Goal: Find specific page/section: Find specific page/section

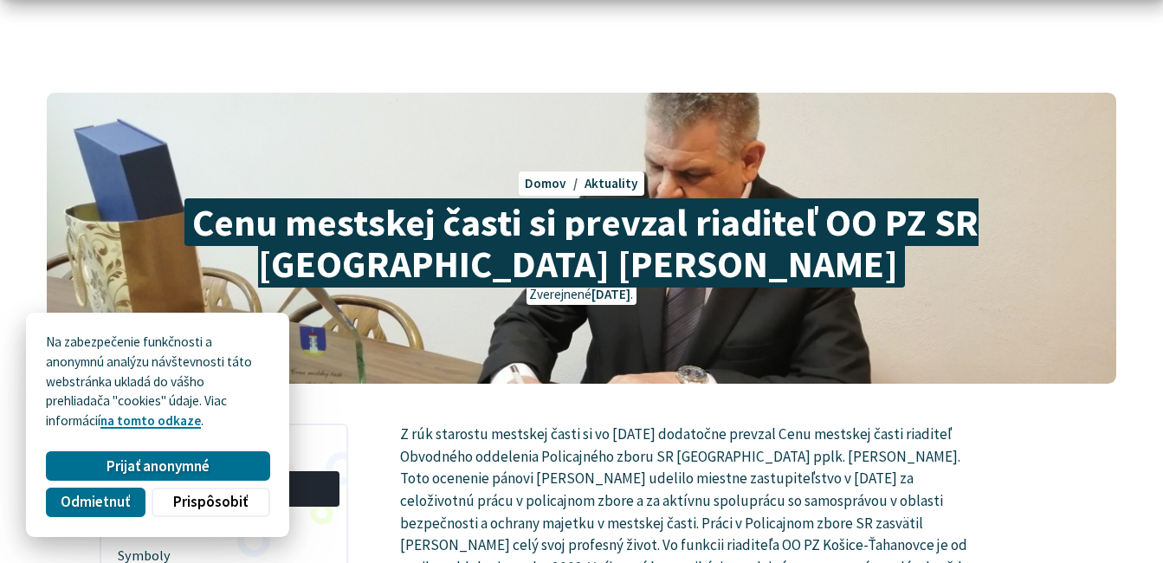
scroll to position [173, 0]
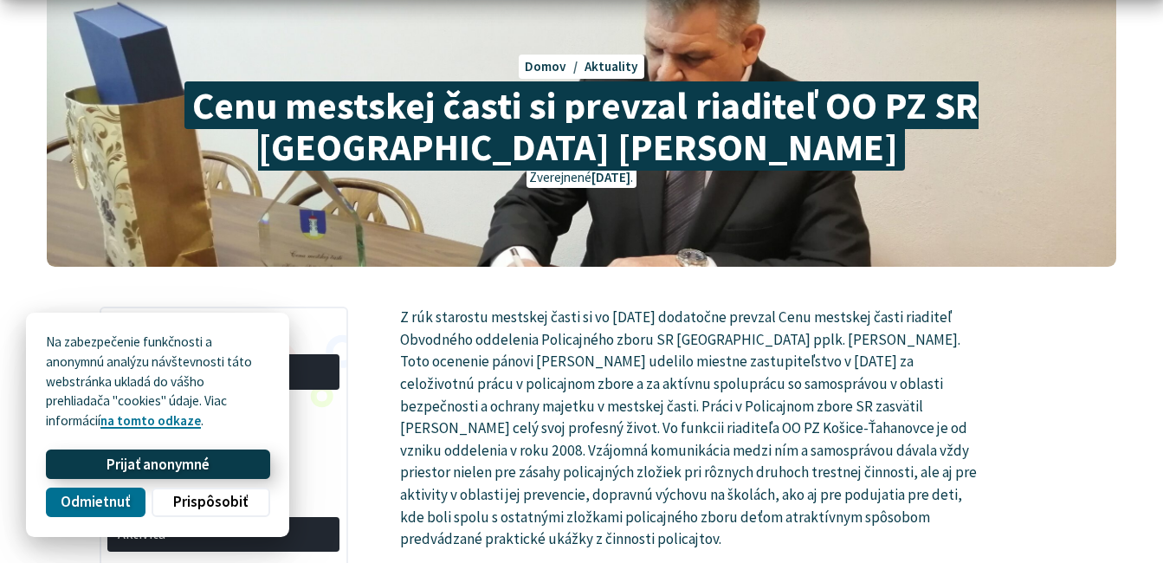
click at [215, 457] on button "Prijať anonymné" at bounding box center [157, 463] width 223 height 29
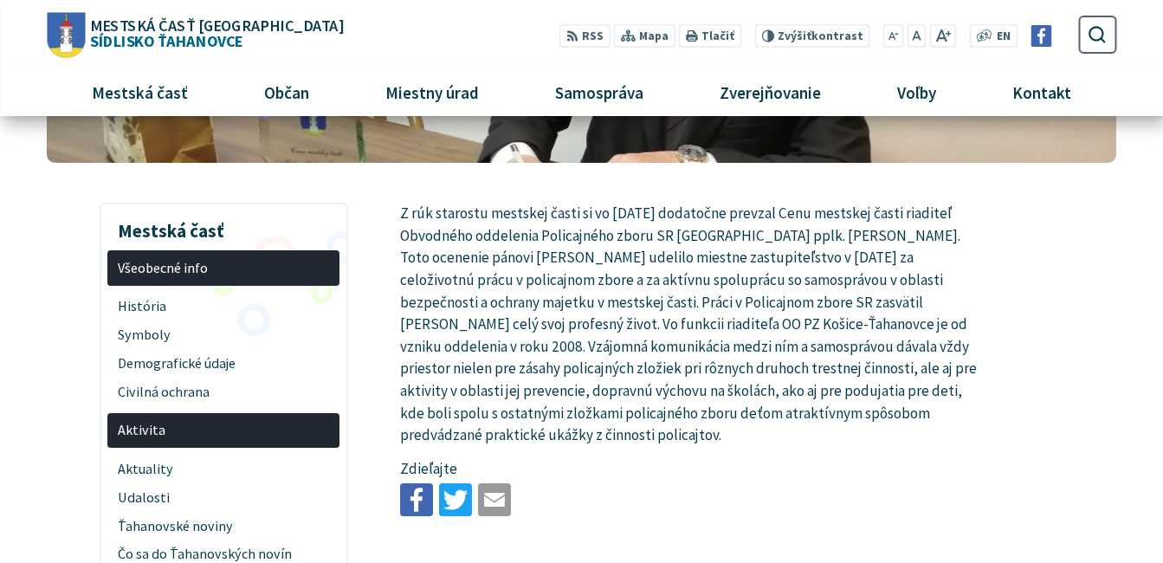
scroll to position [0, 0]
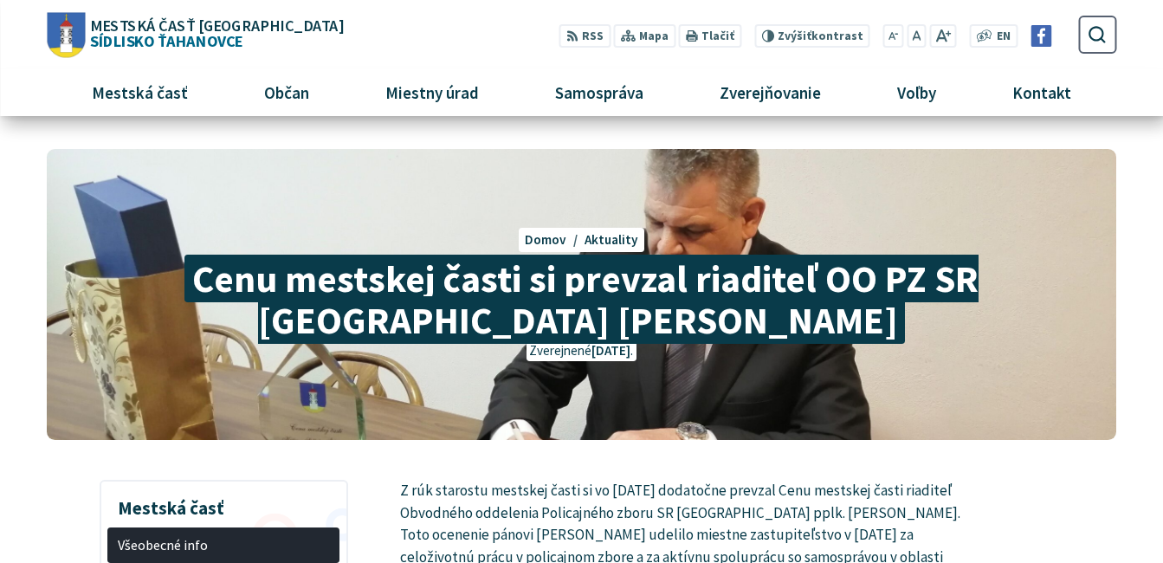
click at [706, 210] on div "Cenu mestskej časti si prevzal riaditeľ OO PZ SR Košice-Ťahanovce Vojtech Valko…" at bounding box center [581, 294] width 1069 height 291
click at [887, 355] on div "Zverejnené 27.1.2022 ." at bounding box center [581, 351] width 963 height 20
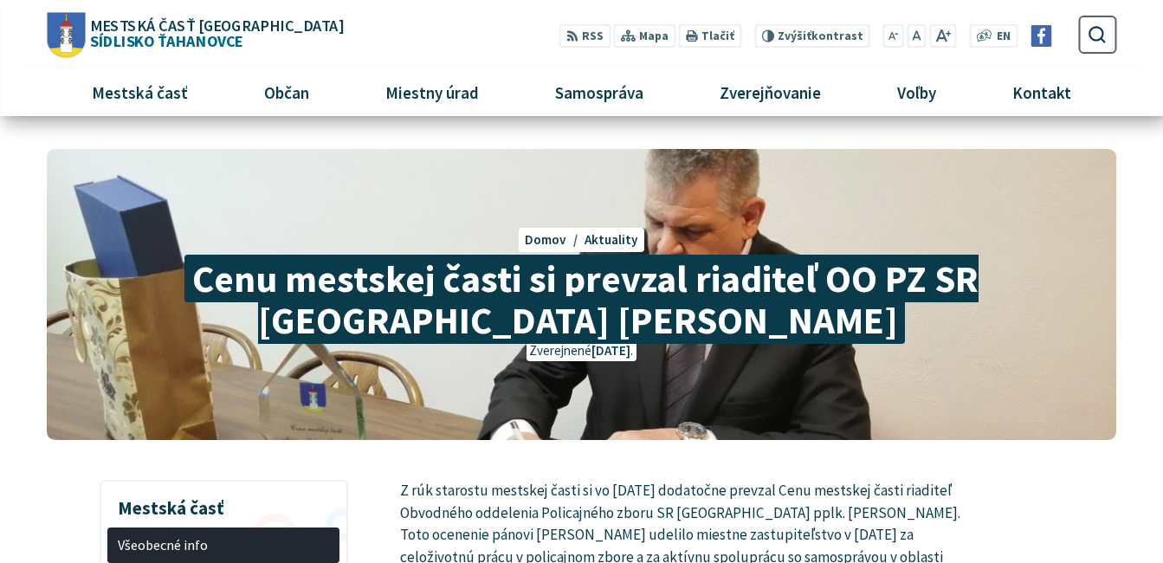
click at [887, 355] on div "Zverejnené 27.1.2022 ." at bounding box center [581, 351] width 963 height 20
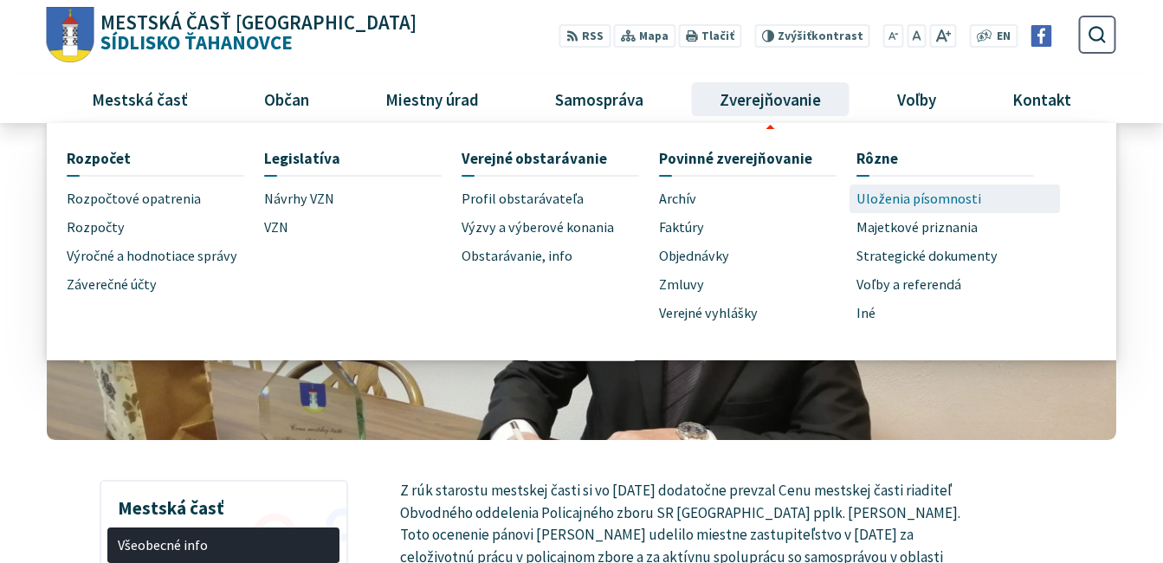
click at [885, 190] on span "Uloženia písomnosti" at bounding box center [918, 198] width 125 height 29
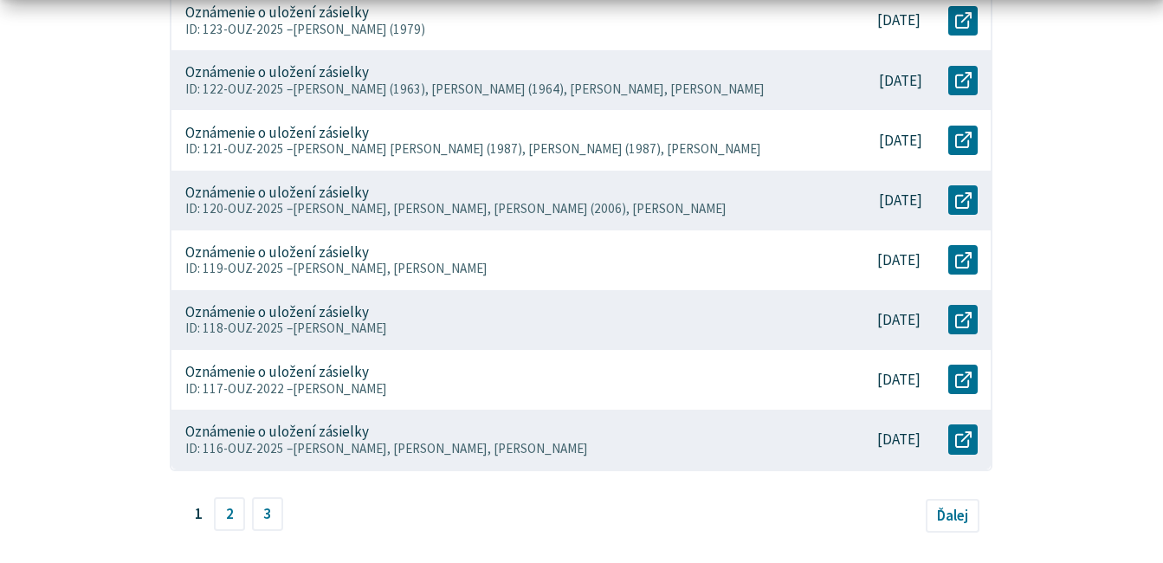
scroll to position [952, 0]
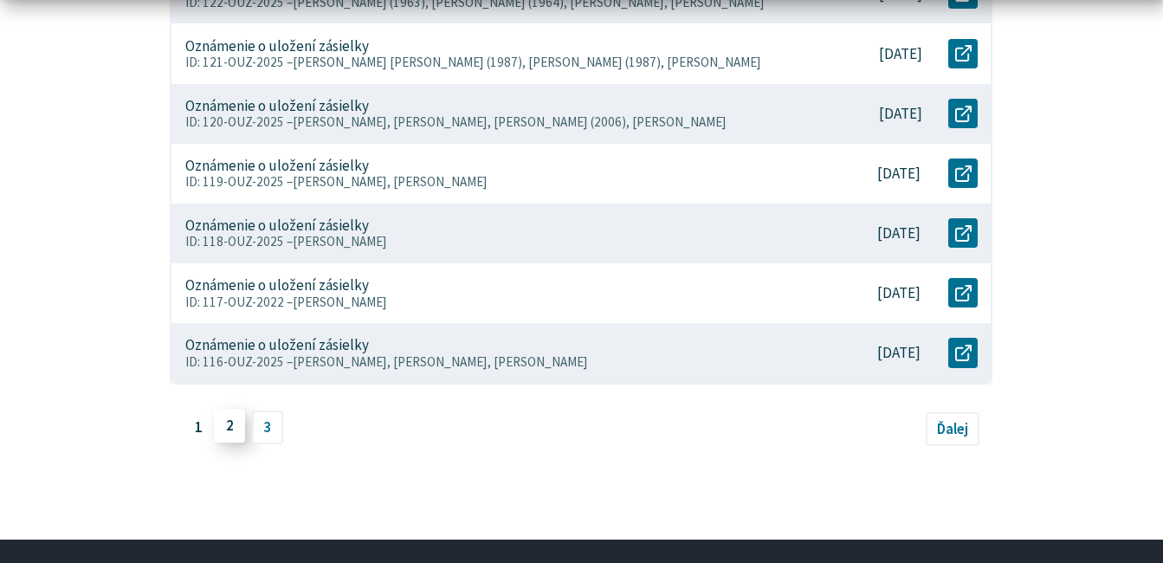
click at [233, 430] on link "2" at bounding box center [229, 425] width 31 height 33
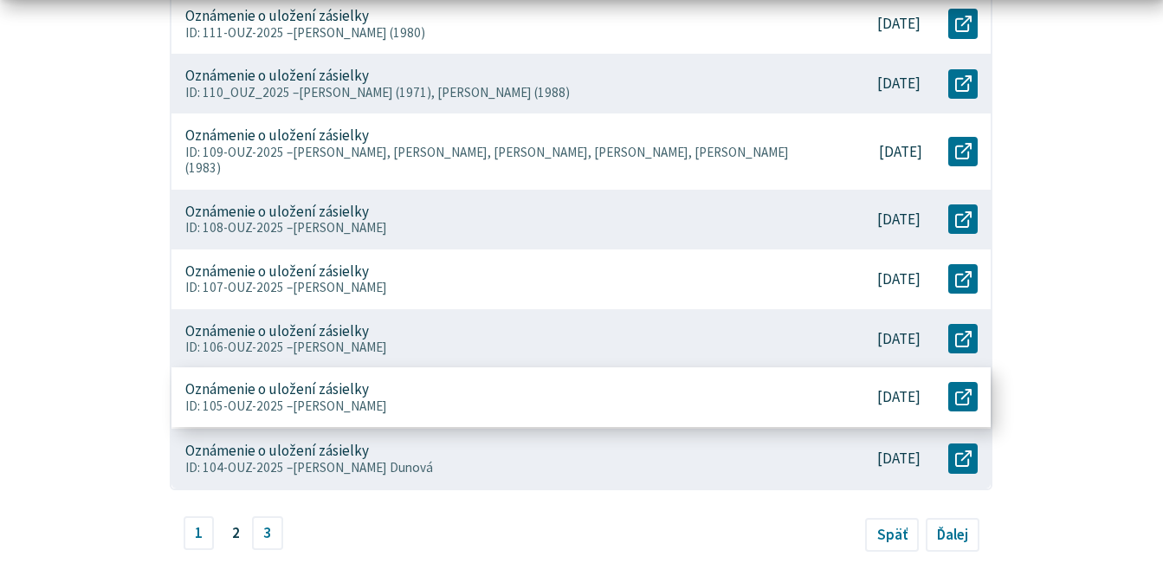
scroll to position [952, 0]
